Goal: Information Seeking & Learning: Learn about a topic

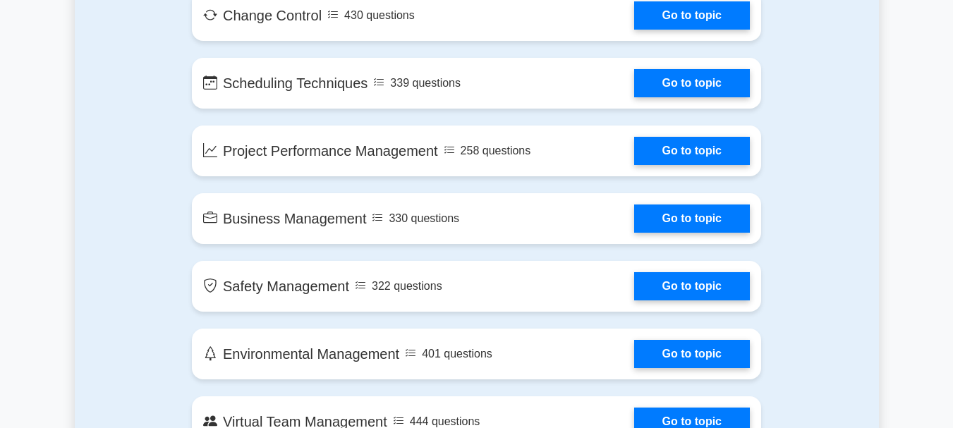
scroll to position [2540, 0]
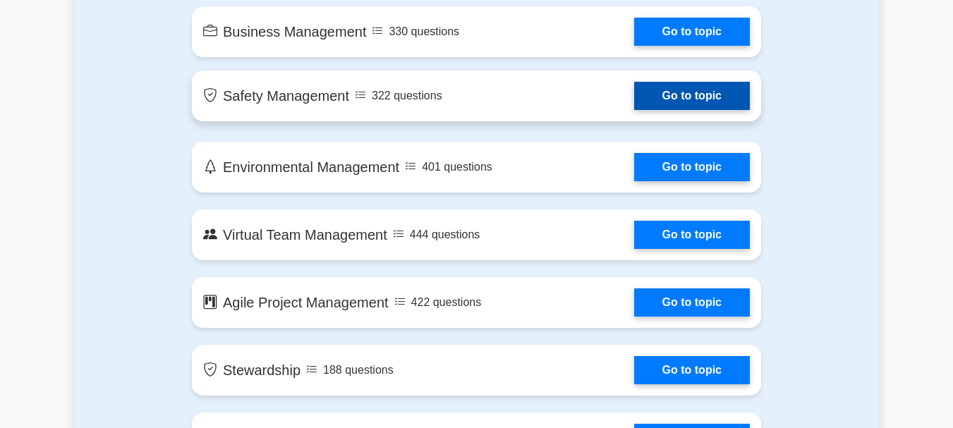
click at [653, 93] on link "Go to topic" at bounding box center [692, 96] width 116 height 28
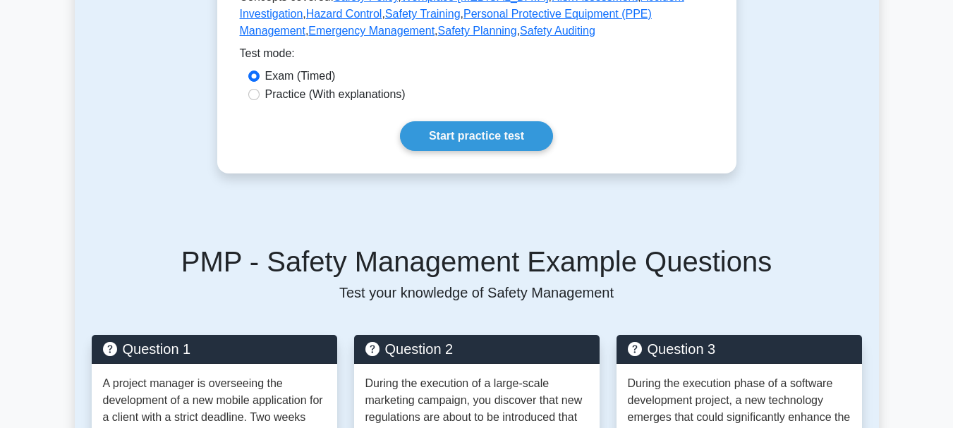
scroll to position [776, 0]
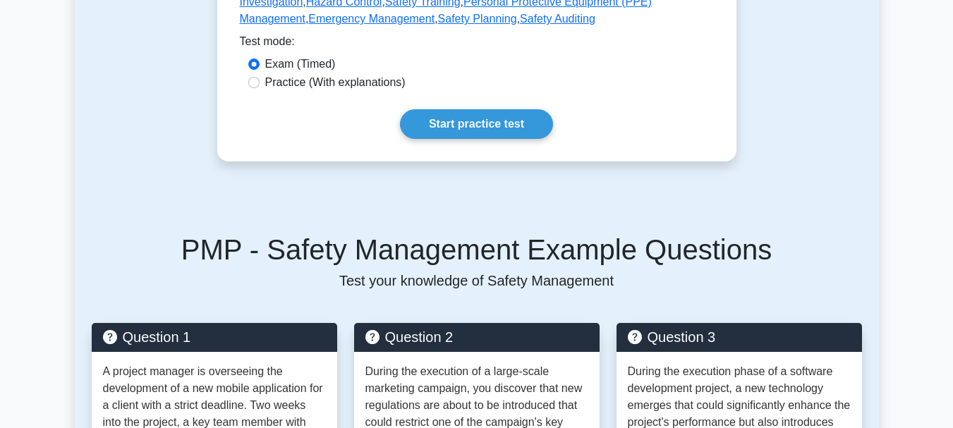
click at [329, 74] on label "Practice (With explanations)" at bounding box center [335, 82] width 140 height 17
click at [260, 77] on input "Practice (With explanations)" at bounding box center [253, 82] width 11 height 11
radio input "true"
click at [462, 109] on link "Start practice test" at bounding box center [476, 124] width 153 height 30
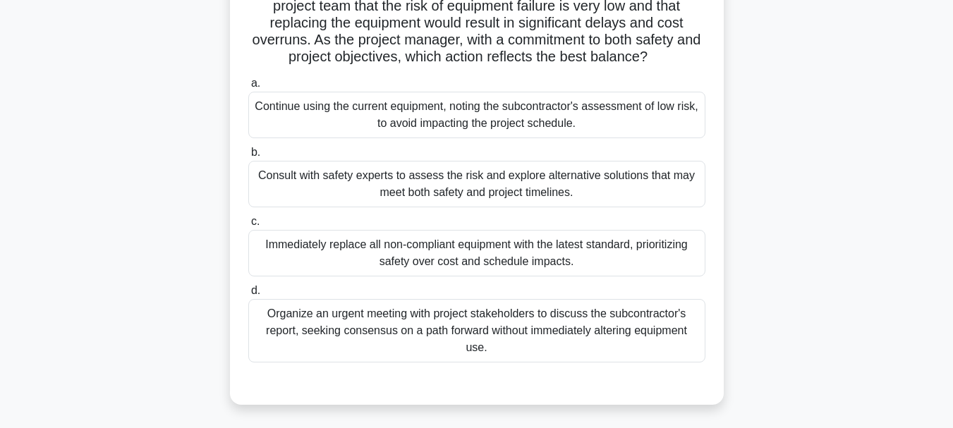
scroll to position [282, 0]
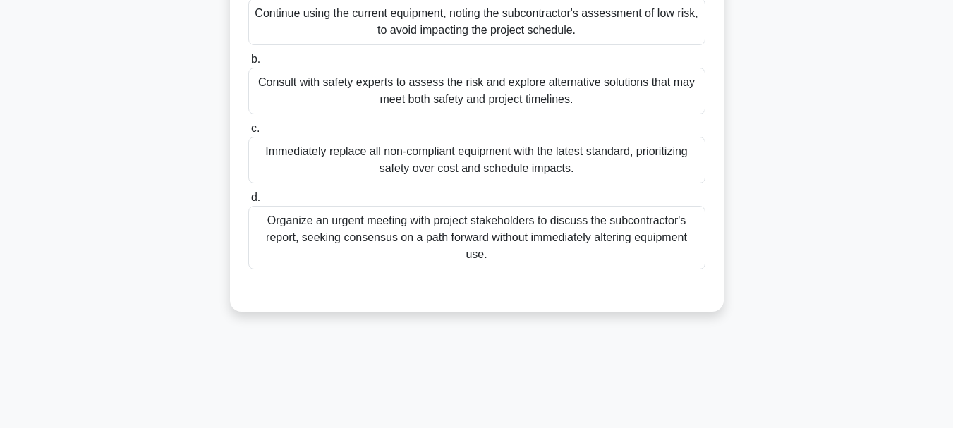
click at [344, 92] on div "Consult with safety experts to assess the risk and explore alternative solution…" at bounding box center [476, 91] width 457 height 47
click at [248, 64] on input "b. Consult with safety experts to assess the risk and explore alternative solut…" at bounding box center [248, 59] width 0 height 9
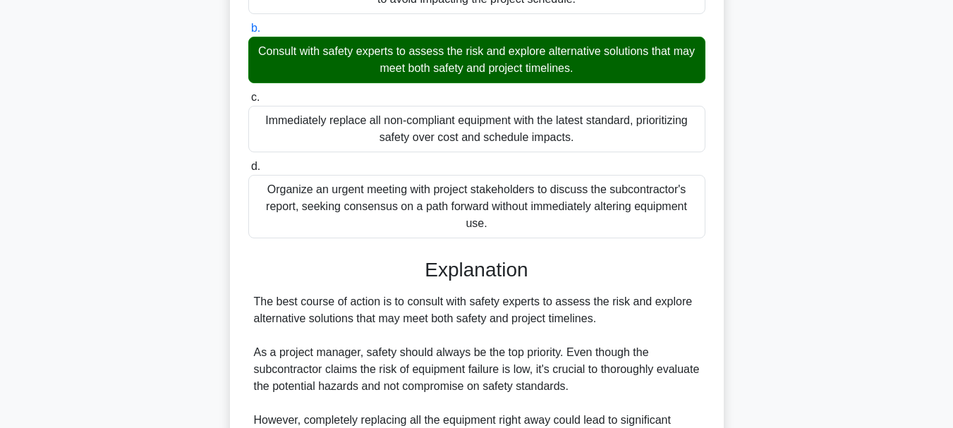
scroll to position [353, 0]
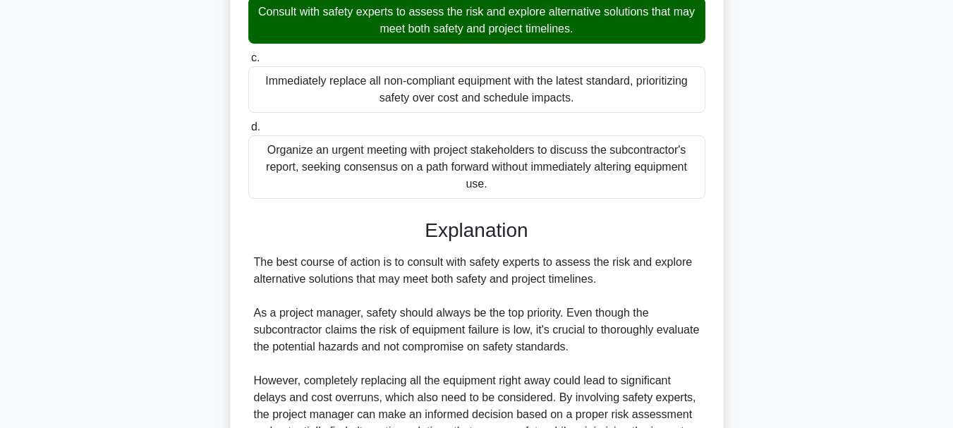
click at [394, 91] on div "Immediately replace all non-compliant equipment with the latest standard, prior…" at bounding box center [476, 89] width 457 height 47
click at [248, 63] on input "c. Immediately replace all non-compliant equipment with the latest standard, pr…" at bounding box center [248, 58] width 0 height 9
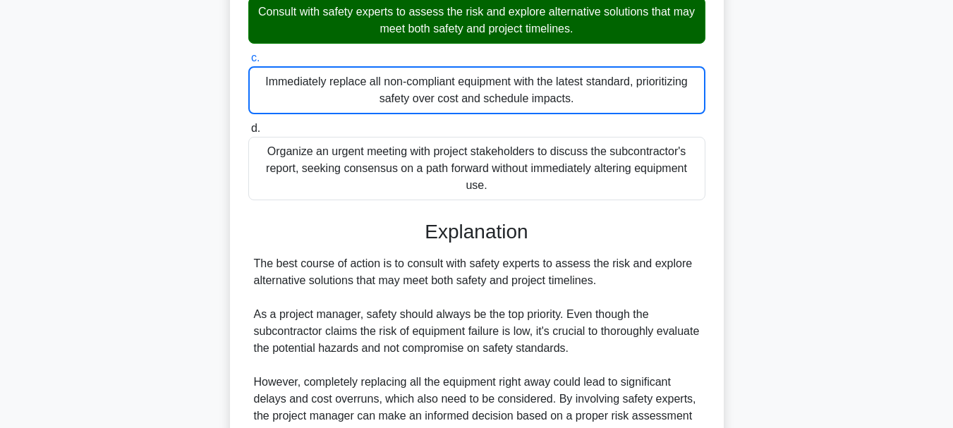
click at [399, 40] on div "Consult with safety experts to assess the risk and explore alternative solution…" at bounding box center [476, 20] width 457 height 47
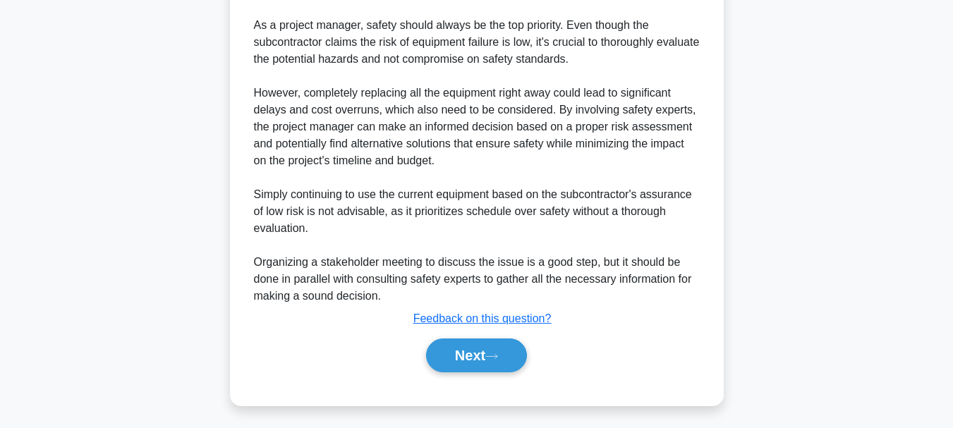
scroll to position [646, 0]
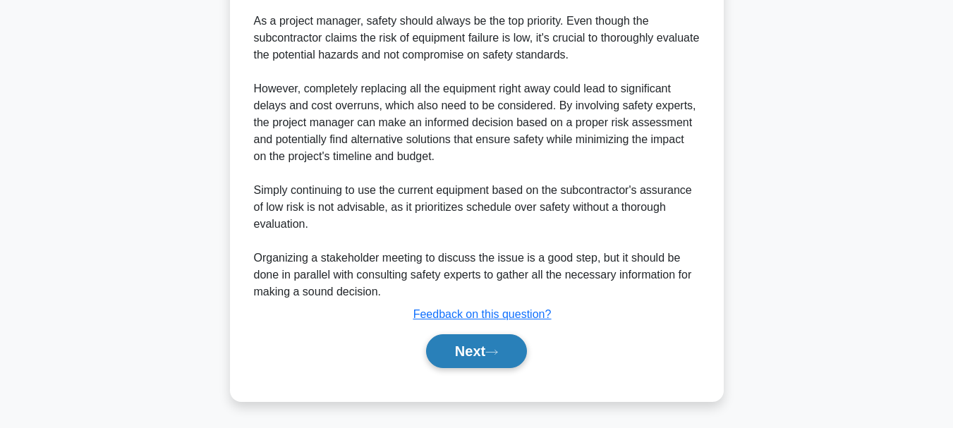
click at [449, 349] on button "Next" at bounding box center [476, 351] width 101 height 34
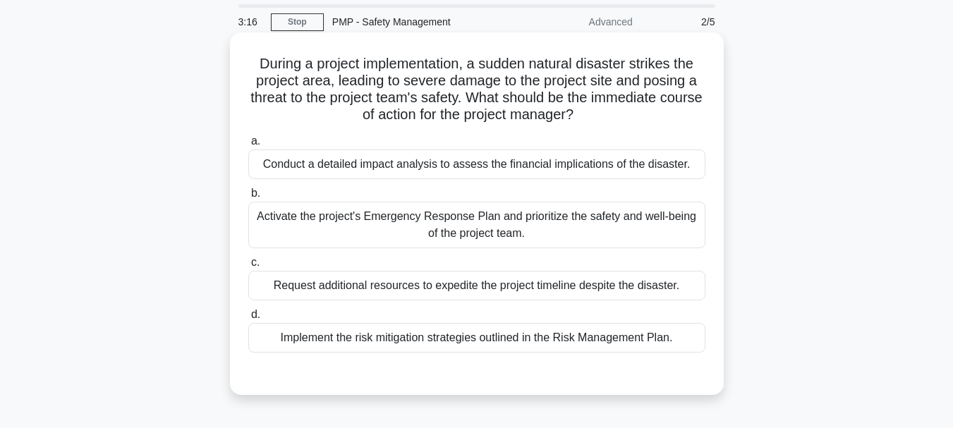
scroll to position [71, 0]
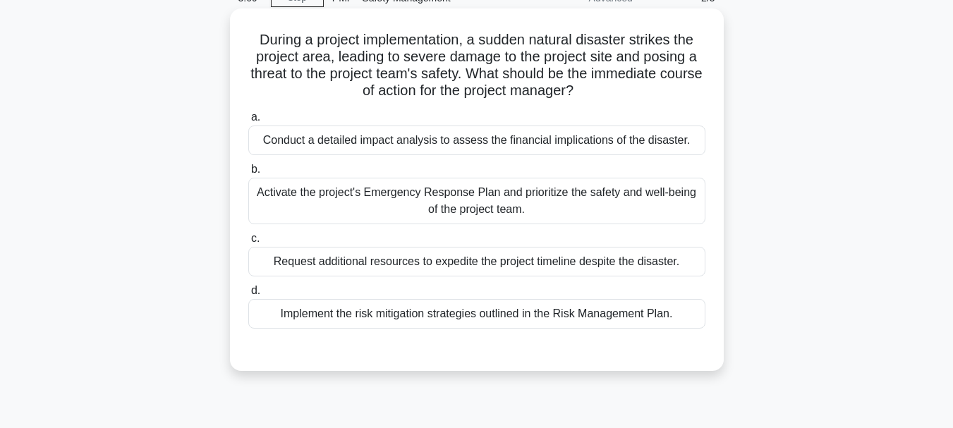
click at [377, 207] on div "Activate the project's Emergency Response Plan and prioritize the safety and we…" at bounding box center [476, 201] width 457 height 47
click at [248, 174] on input "b. Activate the project's Emergency Response Plan and prioritize the safety and…" at bounding box center [248, 169] width 0 height 9
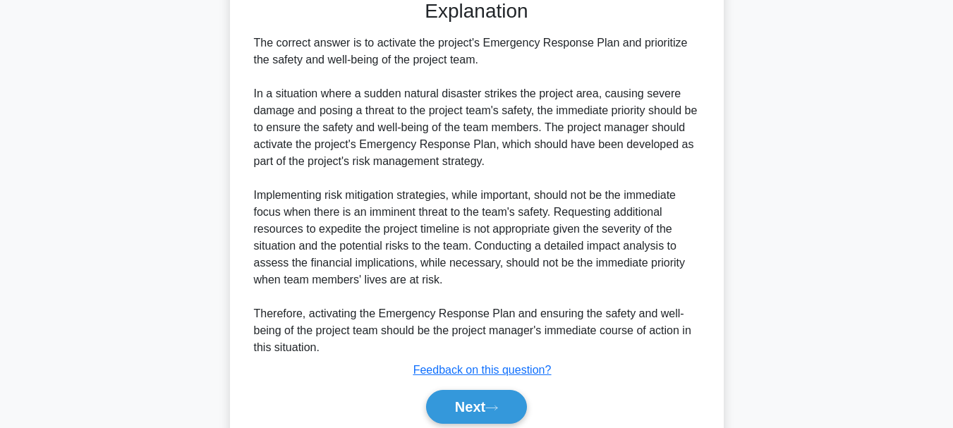
scroll to position [423, 0]
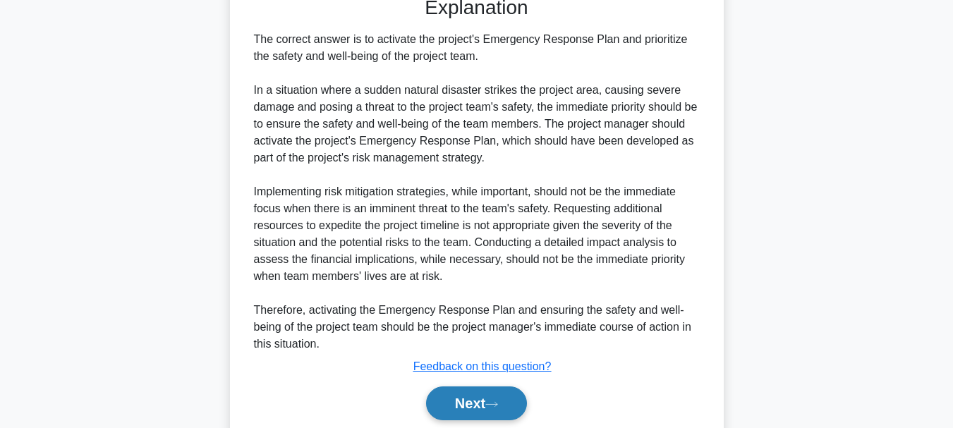
click at [468, 402] on button "Next" at bounding box center [476, 404] width 101 height 34
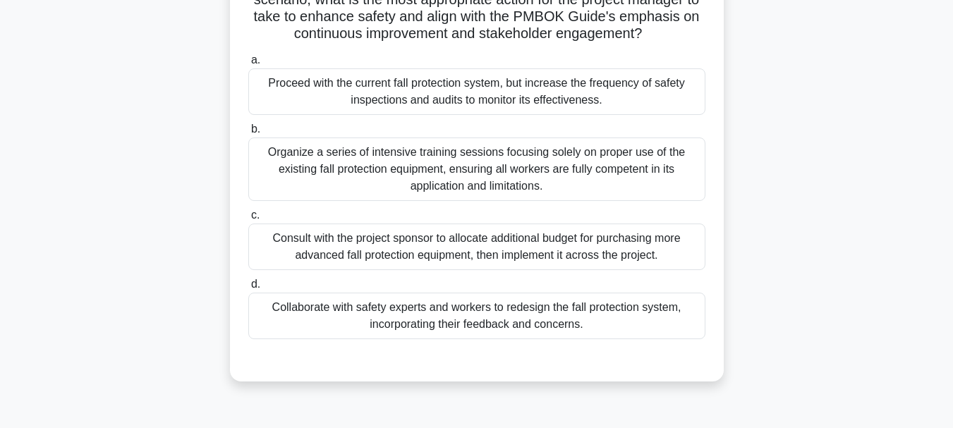
scroll to position [212, 0]
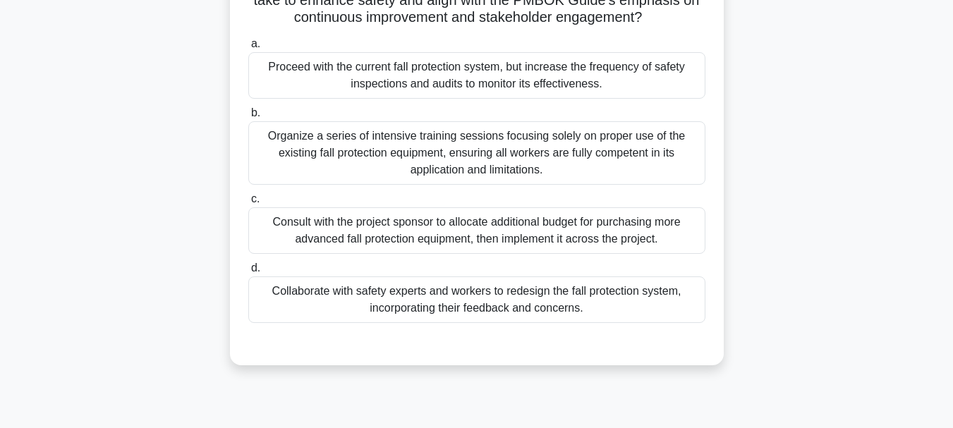
click at [581, 299] on div "Collaborate with safety experts and workers to redesign the fall protection sys…" at bounding box center [476, 300] width 457 height 47
click at [569, 313] on div "Collaborate with safety experts and workers to redesign the fall protection sys…" at bounding box center [476, 300] width 457 height 47
click at [248, 273] on input "d. Collaborate with safety experts and workers to redesign the fall protection …" at bounding box center [248, 268] width 0 height 9
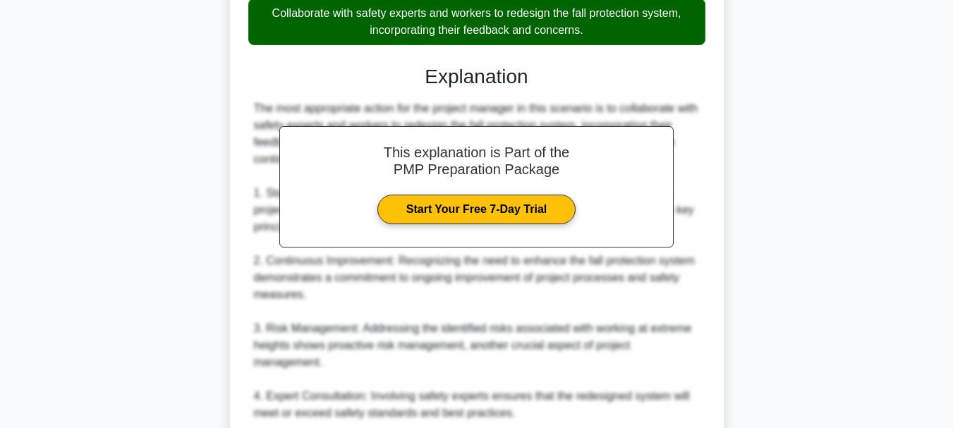
scroll to position [494, 0]
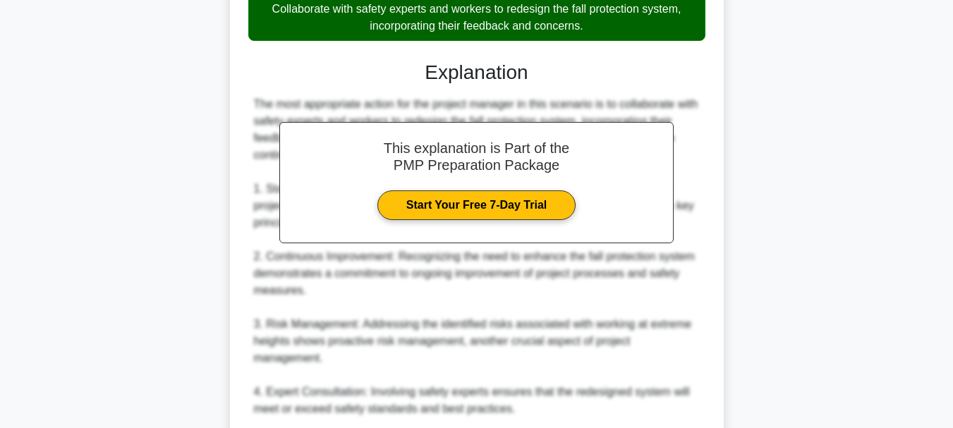
click at [674, 302] on div "The most appropriate action for the project manager in this scenario is to coll…" at bounding box center [477, 417] width 446 height 643
